Goal: Task Accomplishment & Management: Manage account settings

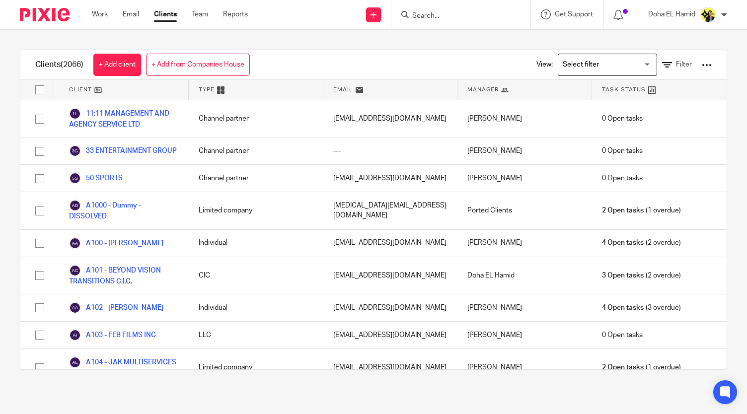
click at [426, 15] on input "Search" at bounding box center [455, 16] width 89 height 9
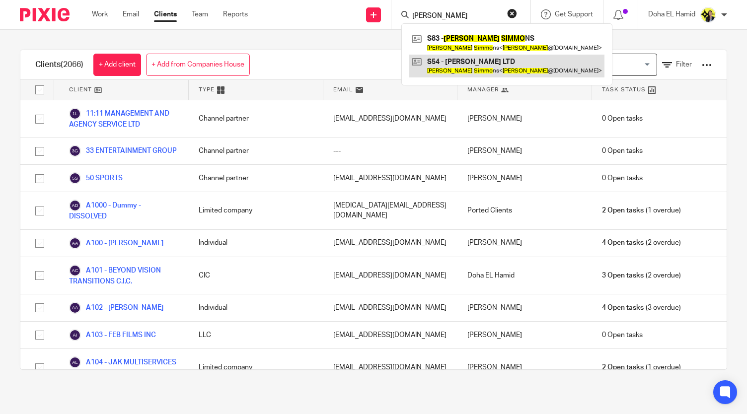
type input "jeffry simo"
click at [440, 73] on link at bounding box center [506, 66] width 195 height 23
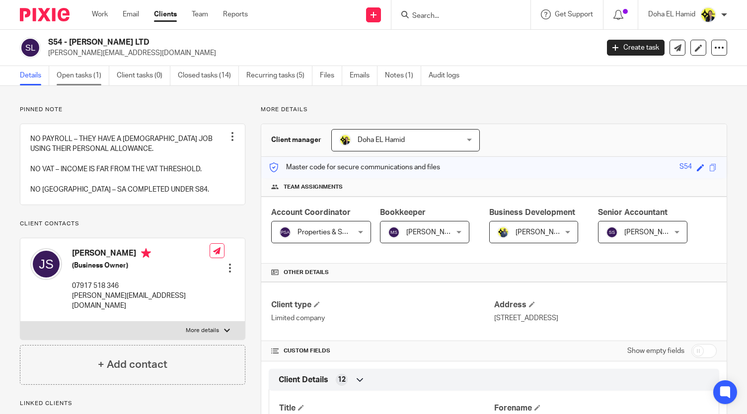
click at [73, 81] on link "Open tasks (1)" at bounding box center [83, 75] width 53 height 19
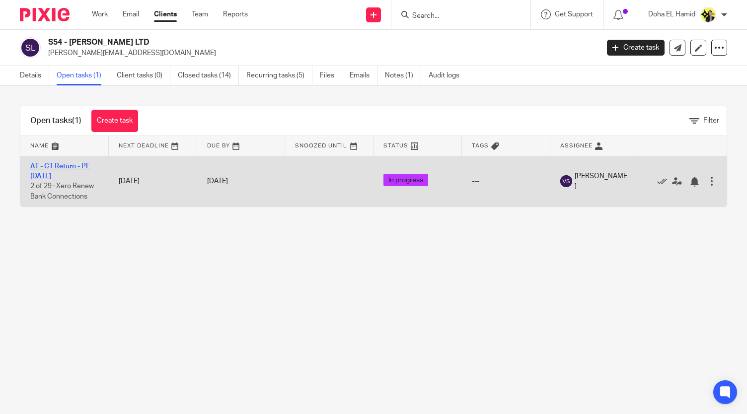
click at [49, 167] on link "AT - CT Return - PE [DATE]" at bounding box center [60, 171] width 60 height 17
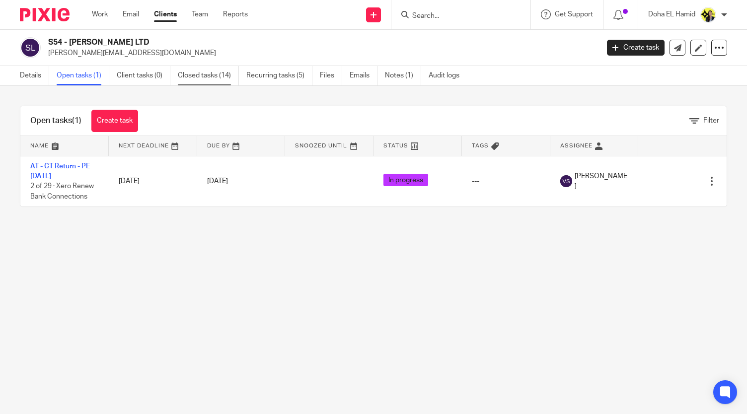
click at [197, 77] on link "Closed tasks (14)" at bounding box center [208, 75] width 61 height 19
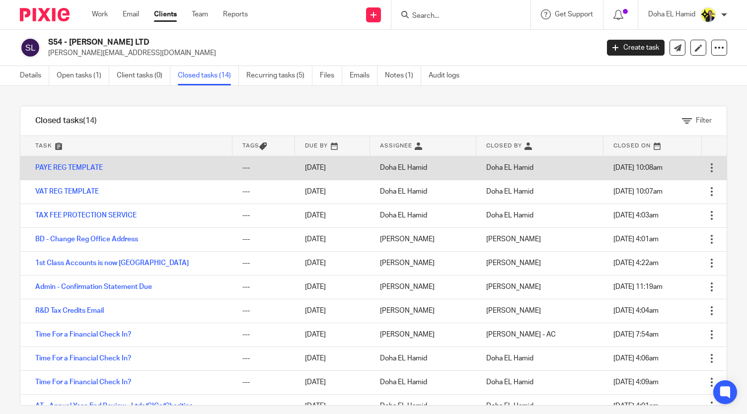
scroll to position [84, 0]
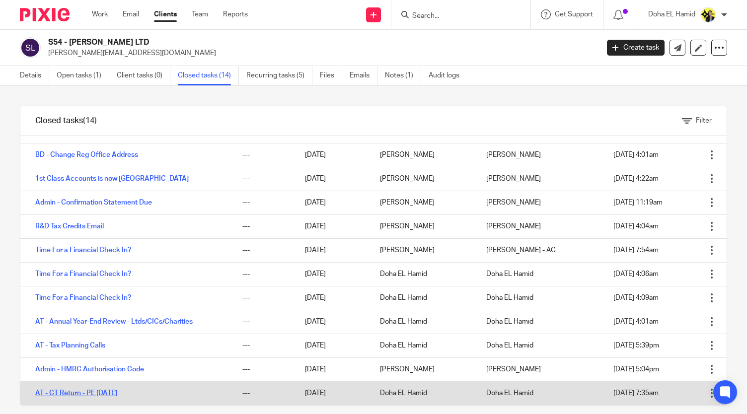
click at [117, 395] on link "AT - CT Return - PE 30-04-2023" at bounding box center [76, 393] width 82 height 7
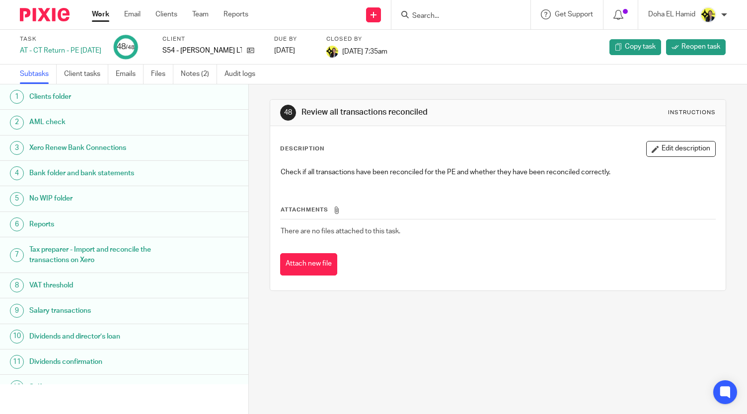
click at [200, 154] on div "Xero Renew Bank Connections" at bounding box center [134, 148] width 210 height 15
click at [127, 79] on link "Emails" at bounding box center [130, 74] width 28 height 19
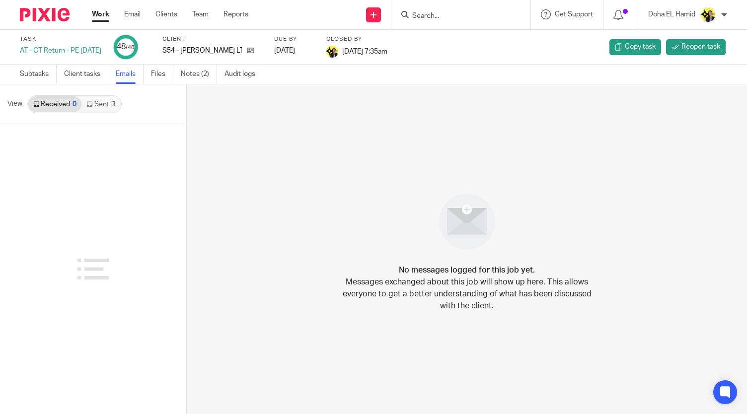
click at [103, 101] on link "Sent 1" at bounding box center [100, 104] width 39 height 16
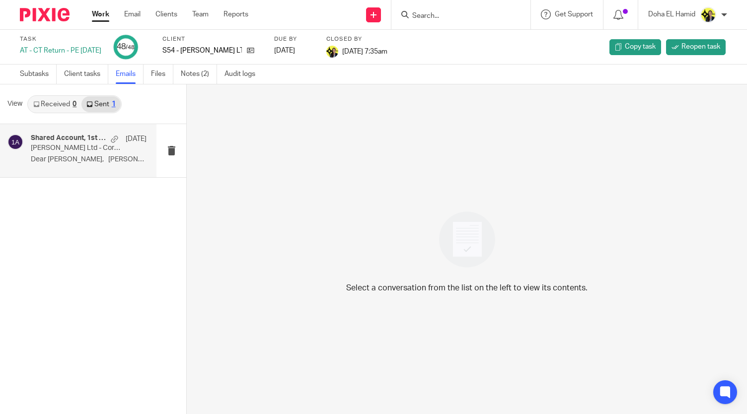
click at [78, 155] on div "Shared Account, 1st Class Accounts [DATE] [PERSON_NAME] Ltd - Corporation Tax D…" at bounding box center [89, 150] width 116 height 33
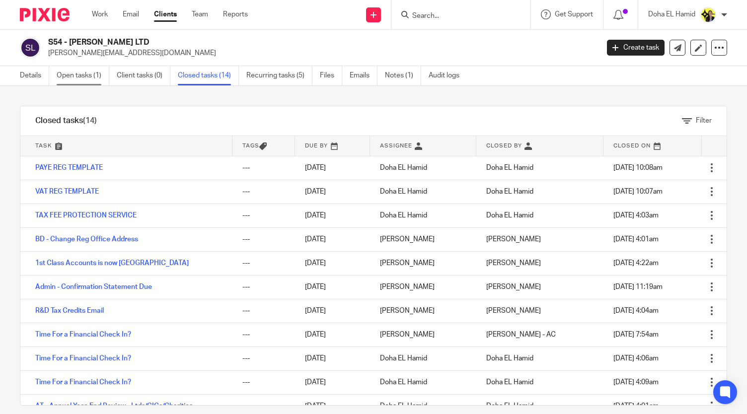
click at [78, 75] on link "Open tasks (1)" at bounding box center [83, 75] width 53 height 19
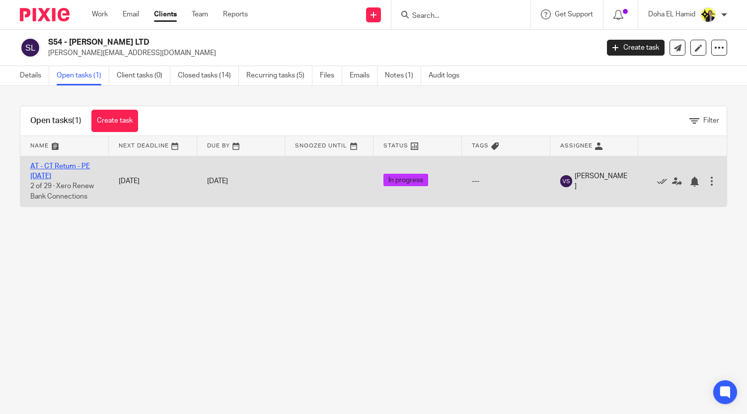
click at [73, 165] on link "AT - CT Return - PE [DATE]" at bounding box center [60, 171] width 60 height 17
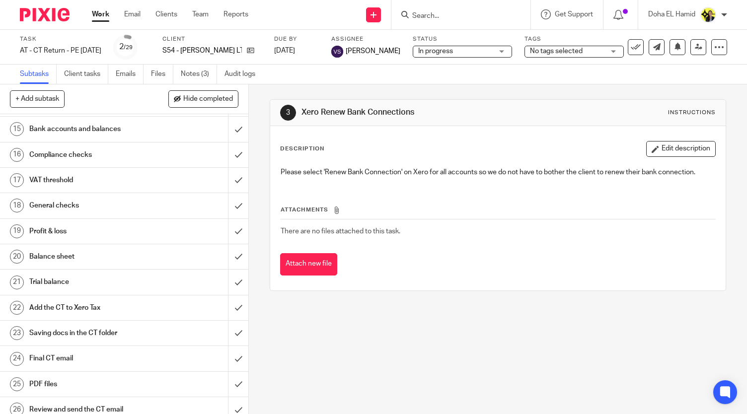
scroll to position [516, 0]
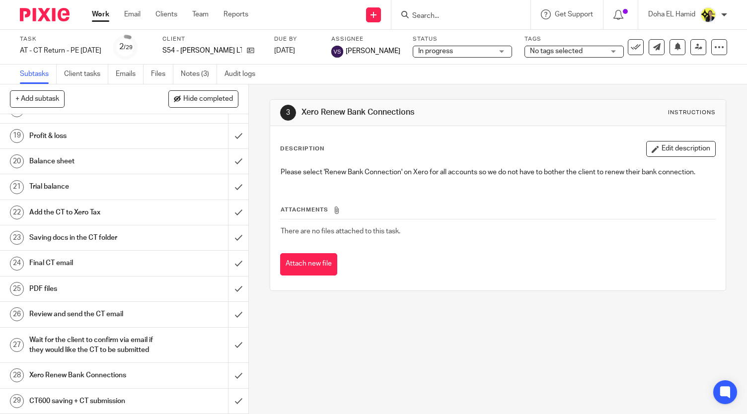
click at [162, 256] on div "Final CT email" at bounding box center [123, 263] width 189 height 15
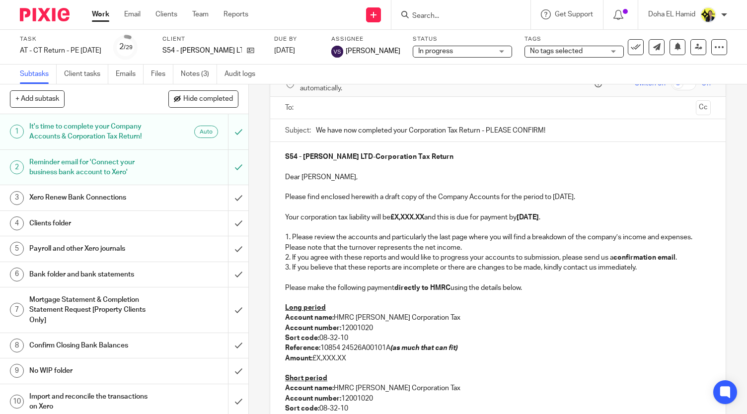
scroll to position [61, 0]
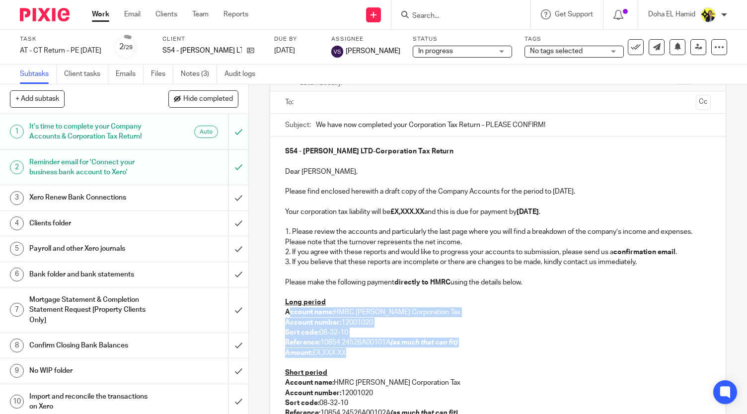
drag, startPoint x: 286, startPoint y: 312, endPoint x: 352, endPoint y: 351, distance: 76.4
click at [352, 351] on div "S54 - [PERSON_NAME] LTD - Corporation Tax Return Dear [PERSON_NAME], Please fin…" at bounding box center [497, 342] width 455 height 410
copy div "ccount name: HMRC [PERSON_NAME] Corporation Tax Account number: 12001020 Sort c…"
click at [288, 320] on strong "Account number:" at bounding box center [313, 322] width 56 height 7
drag, startPoint x: 281, startPoint y: 308, endPoint x: 355, endPoint y: 355, distance: 87.5
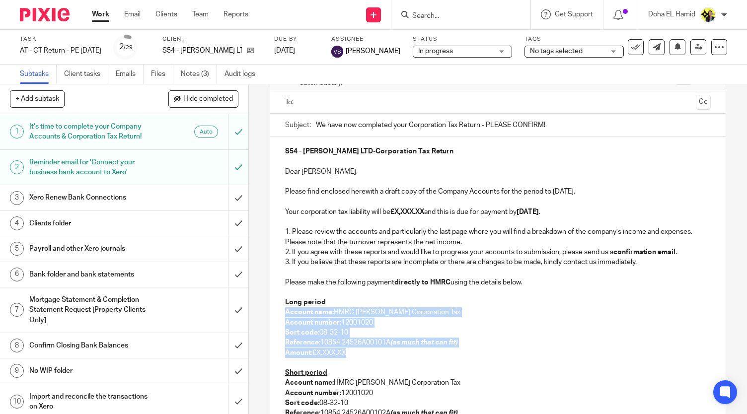
click at [355, 355] on div "S54 - JOHN DANDY LTD - Corporation Tax Return Dear Jeffrey, Please find enclose…" at bounding box center [497, 342] width 455 height 410
copy div "Account name: HMRC Shipley Corporation Tax Account number: 12001020 Sort code: …"
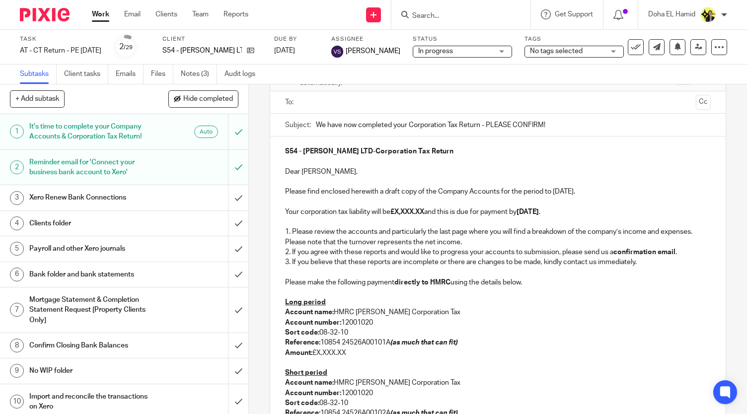
click at [421, 14] on input "Search" at bounding box center [455, 16] width 89 height 9
type input "a74"
click at [459, 55] on div "A74 - ALCHEMY HR LTD Oyinlola Abitogun < lola@alchemy-hr.co.uk >" at bounding box center [493, 42] width 184 height 39
click at [458, 48] on link at bounding box center [493, 42] width 168 height 23
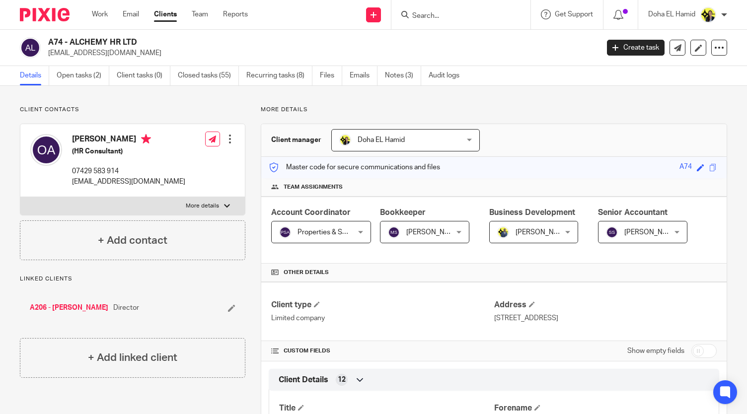
click at [73, 307] on link "A206 - [PERSON_NAME]" at bounding box center [69, 308] width 78 height 10
click at [86, 80] on link "Open tasks (4)" at bounding box center [83, 75] width 53 height 19
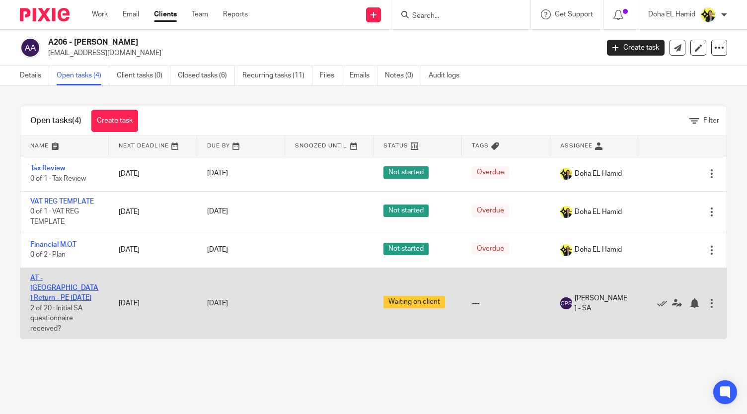
click at [50, 280] on link "AT - [GEOGRAPHIC_DATA] Return - PE [DATE]" at bounding box center [64, 288] width 68 height 27
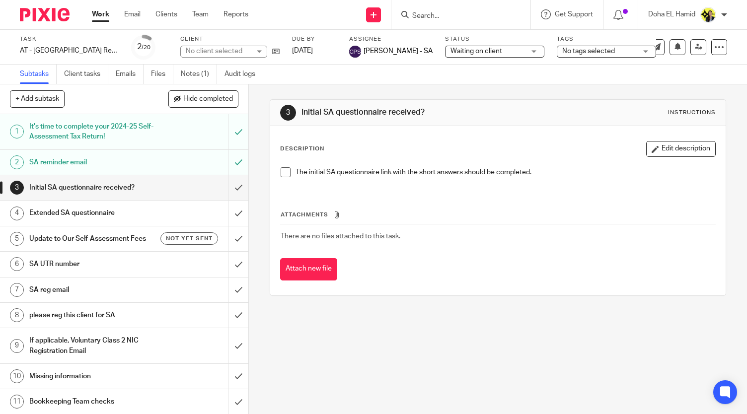
click at [101, 164] on h1 "SA reminder email" at bounding box center [92, 162] width 126 height 15
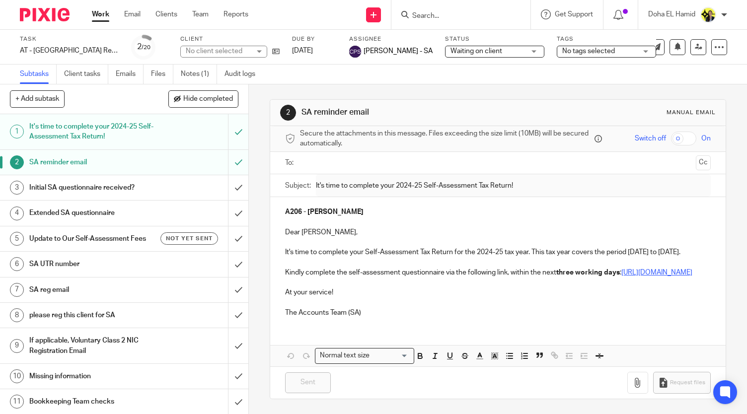
click at [320, 155] on ul at bounding box center [498, 163] width 395 height 16
click at [317, 161] on input "text" at bounding box center [497, 162] width 388 height 11
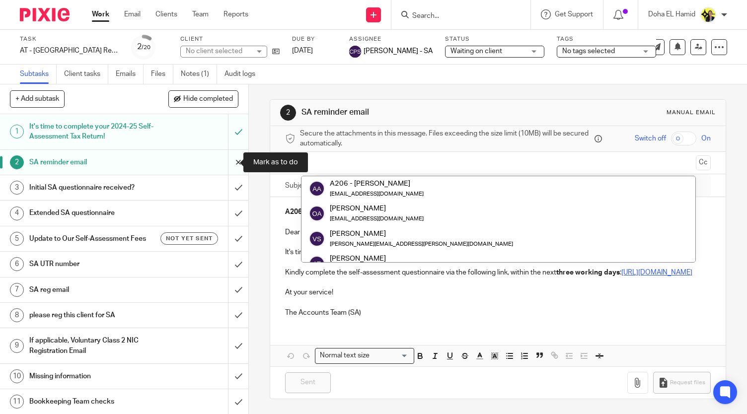
click at [228, 157] on input "submit" at bounding box center [124, 162] width 248 height 25
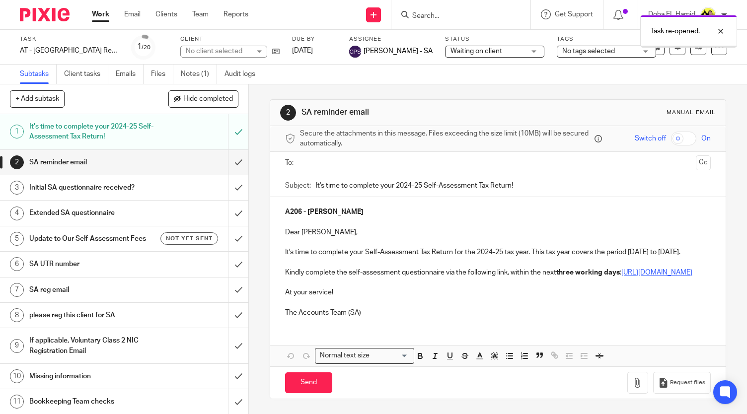
click at [318, 154] on div at bounding box center [498, 163] width 395 height 22
click at [315, 164] on input "text" at bounding box center [497, 162] width 388 height 11
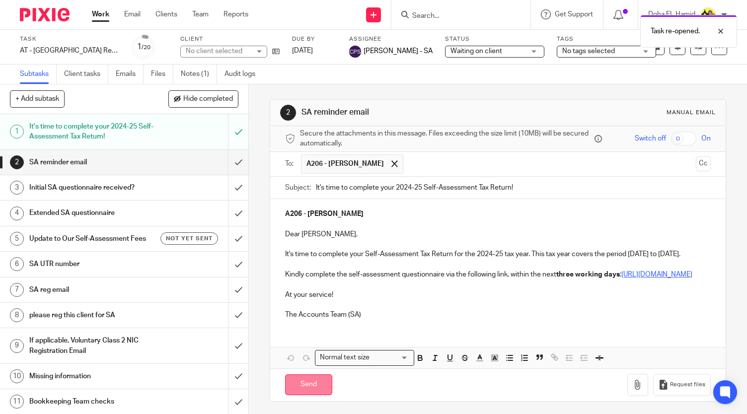
click at [307, 396] on input "Send" at bounding box center [308, 384] width 47 height 21
type input "Sent"
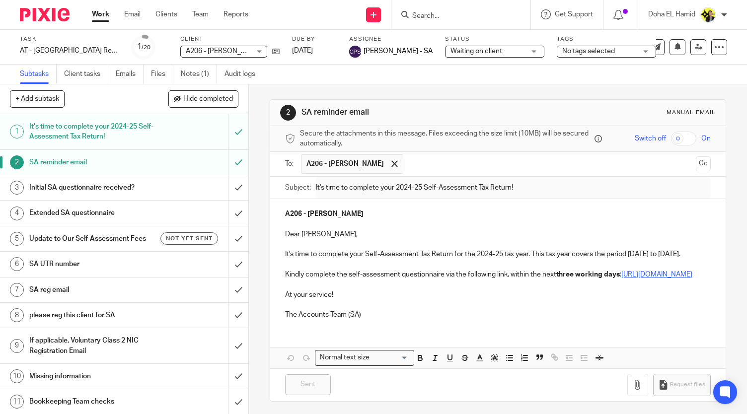
click at [456, 15] on input "Search" at bounding box center [455, 16] width 89 height 9
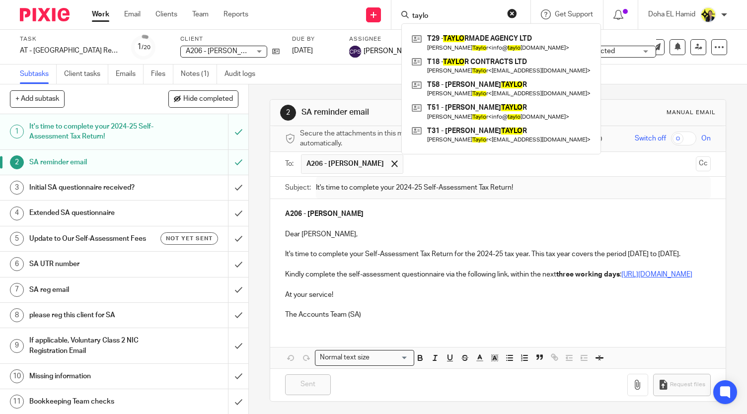
click at [422, 19] on input "taylo" at bounding box center [455, 16] width 89 height 9
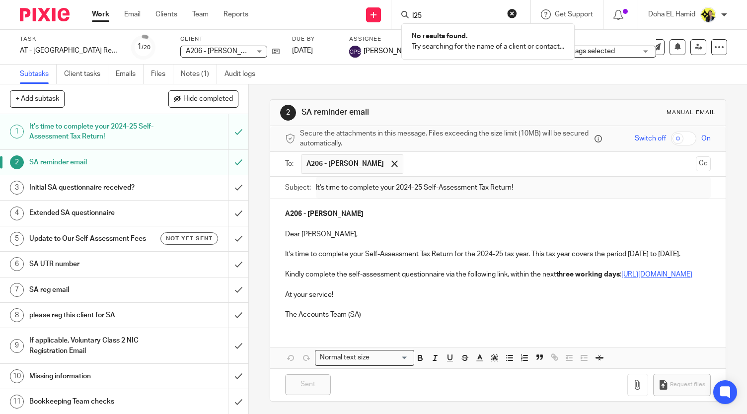
click at [418, 17] on input "l25" at bounding box center [455, 16] width 89 height 9
type input "l25"
click at [96, 12] on link "Work" at bounding box center [100, 14] width 17 height 10
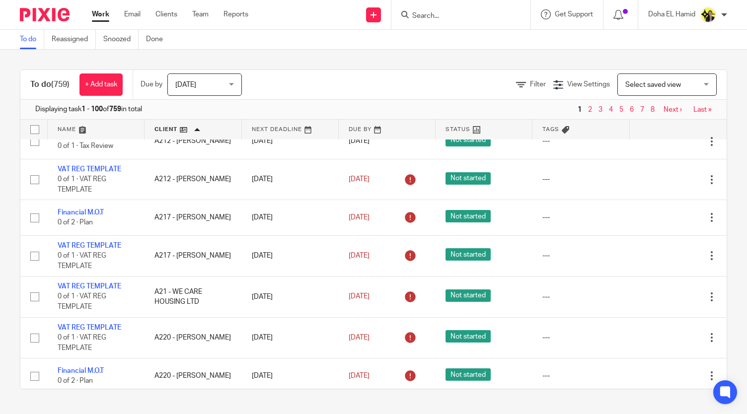
scroll to position [2414, 0]
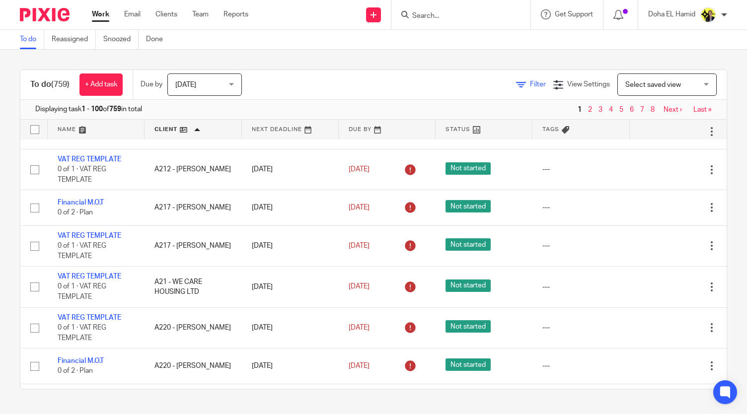
click at [530, 82] on span "Filter" at bounding box center [538, 84] width 16 height 7
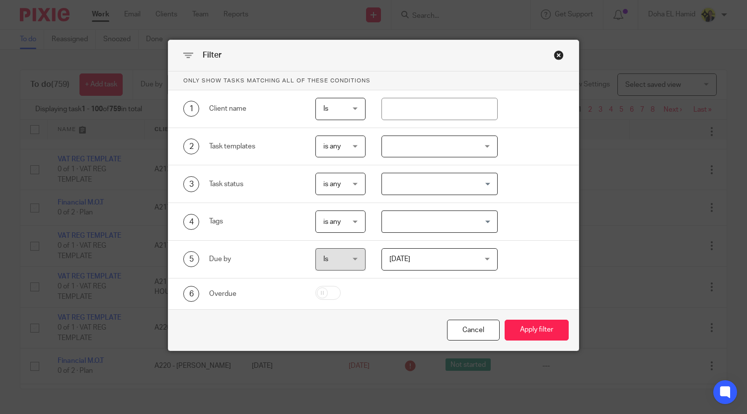
click at [340, 143] on span "is any" at bounding box center [340, 146] width 34 height 21
click at [411, 151] on div at bounding box center [439, 147] width 116 height 22
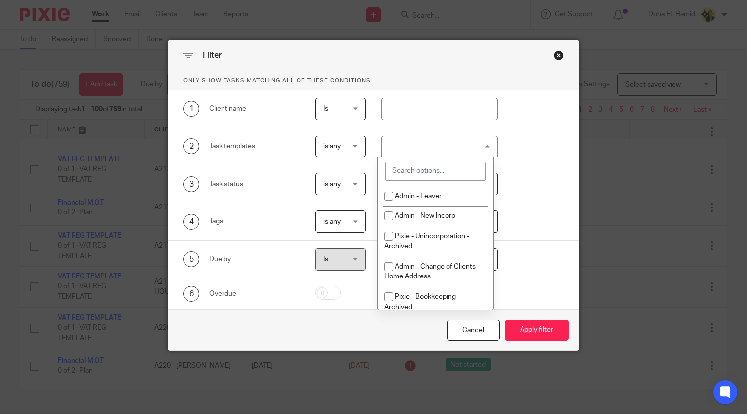
click at [408, 173] on input "search" at bounding box center [435, 171] width 100 height 19
type input "D"
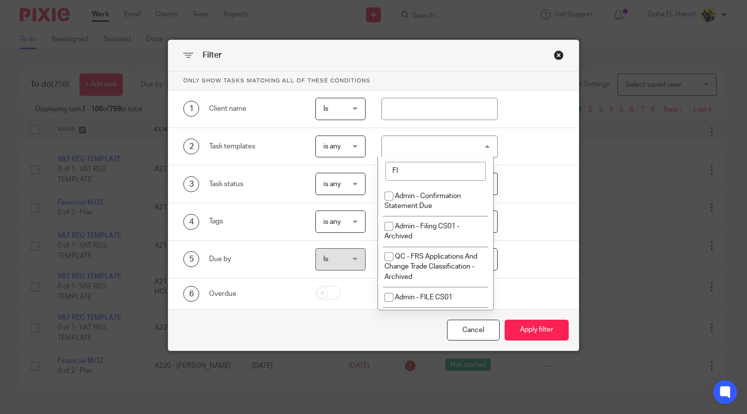
type input "F"
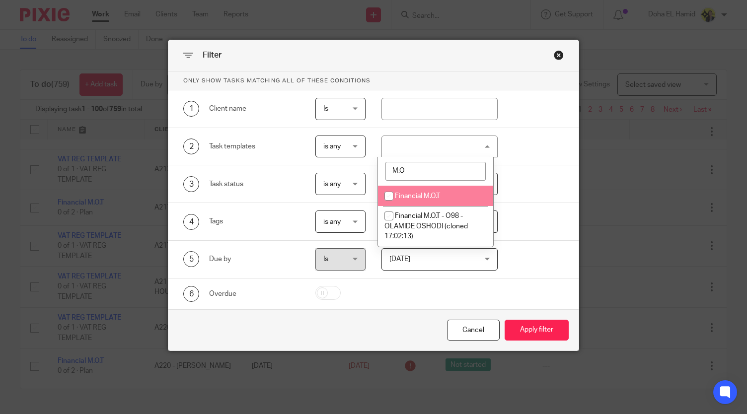
type input "M.O"
click at [397, 191] on input "checkbox" at bounding box center [388, 196] width 19 height 19
checkbox input "true"
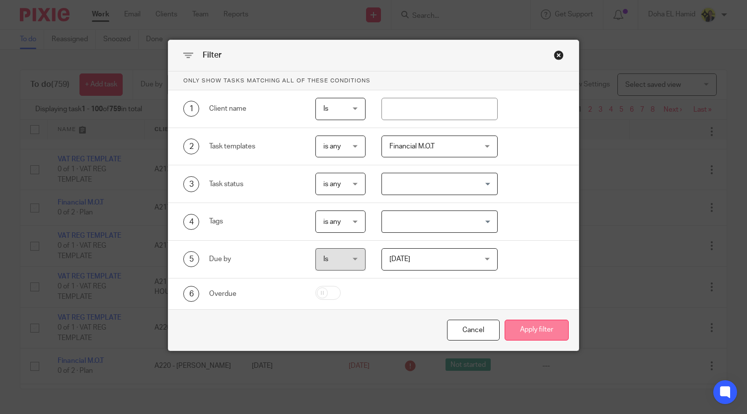
click at [552, 326] on button "Apply filter" at bounding box center [537, 330] width 64 height 21
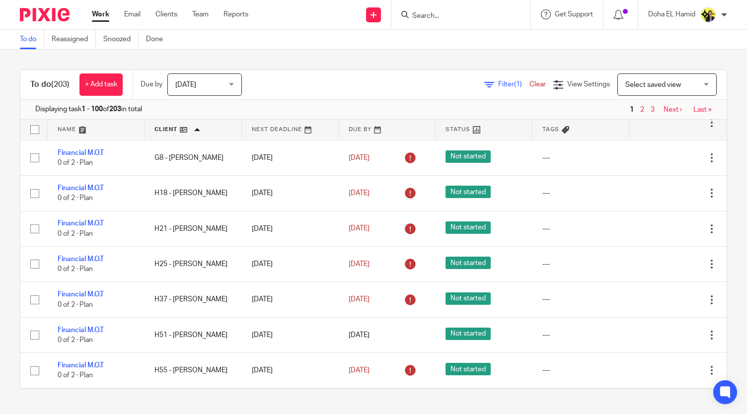
scroll to position [3312, 0]
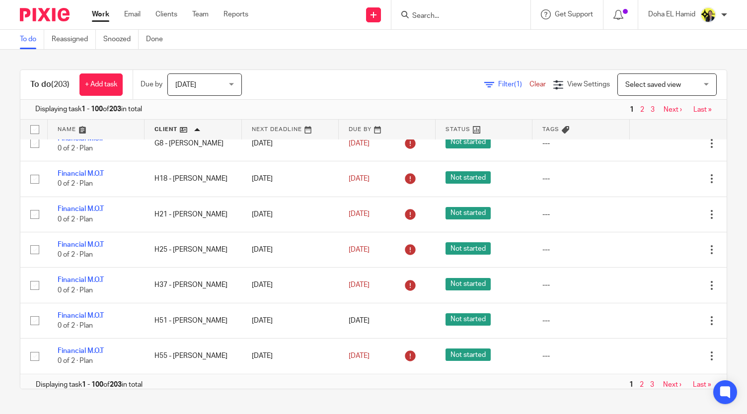
click at [640, 381] on link "2" at bounding box center [642, 384] width 4 height 7
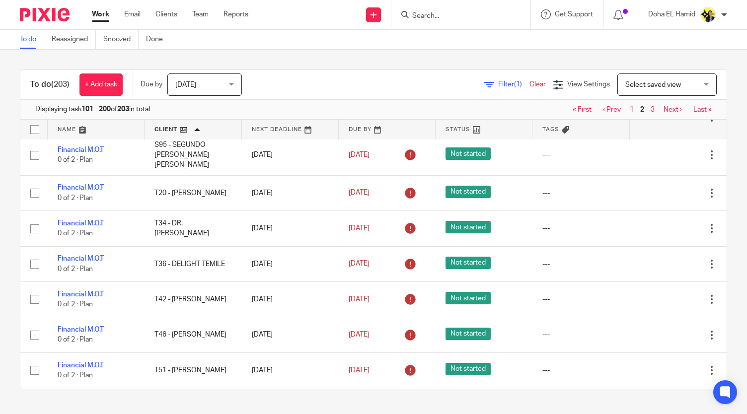
scroll to position [2819, 0]
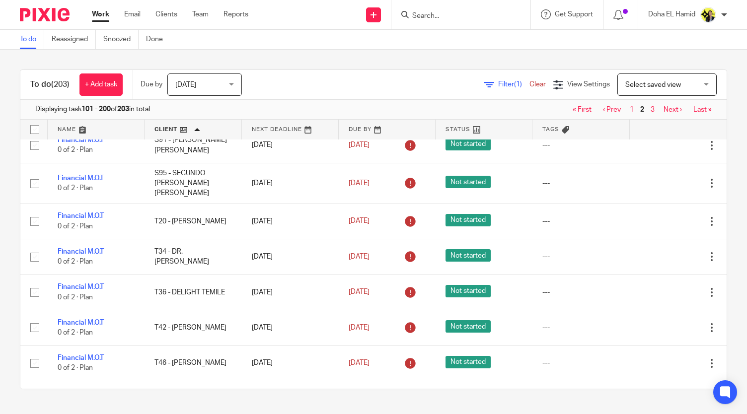
click at [454, 19] on input "Search" at bounding box center [455, 16] width 89 height 9
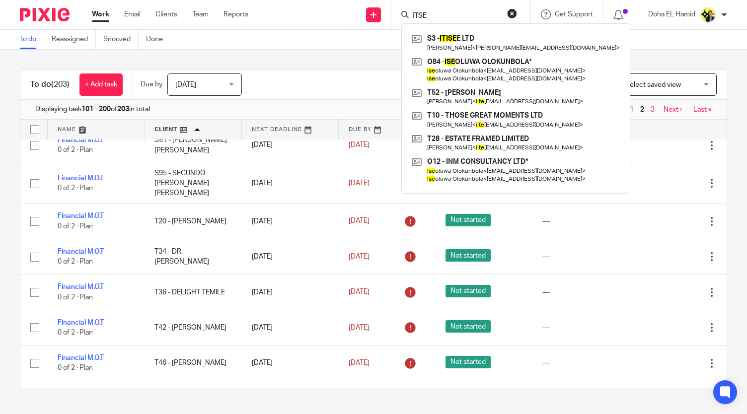
click at [438, 16] on input "ITSE" at bounding box center [455, 16] width 89 height 9
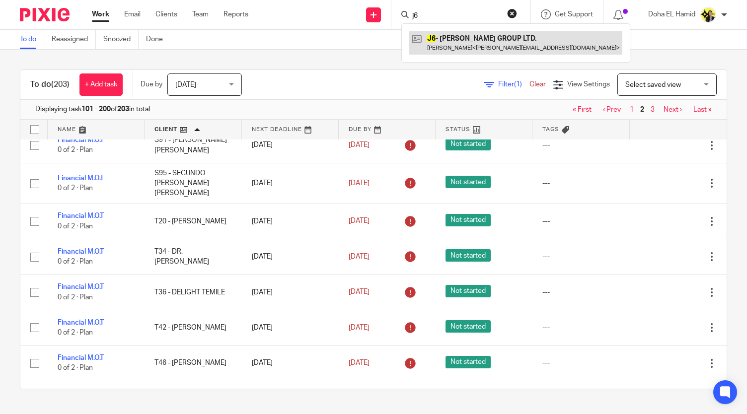
type input "j6"
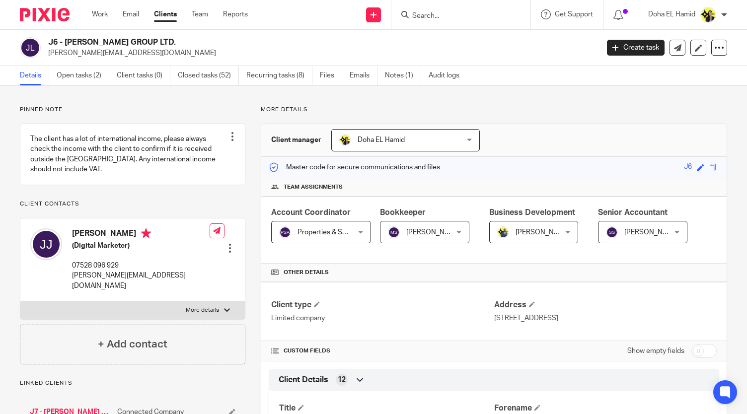
drag, startPoint x: 170, startPoint y: 43, endPoint x: 67, endPoint y: 41, distance: 103.3
click at [67, 41] on h2 "J6 - [PERSON_NAME] GROUP LTD." at bounding box center [265, 42] width 435 height 10
copy h2 "[PERSON_NAME] GROUP LTD."
